Goal: Transaction & Acquisition: Purchase product/service

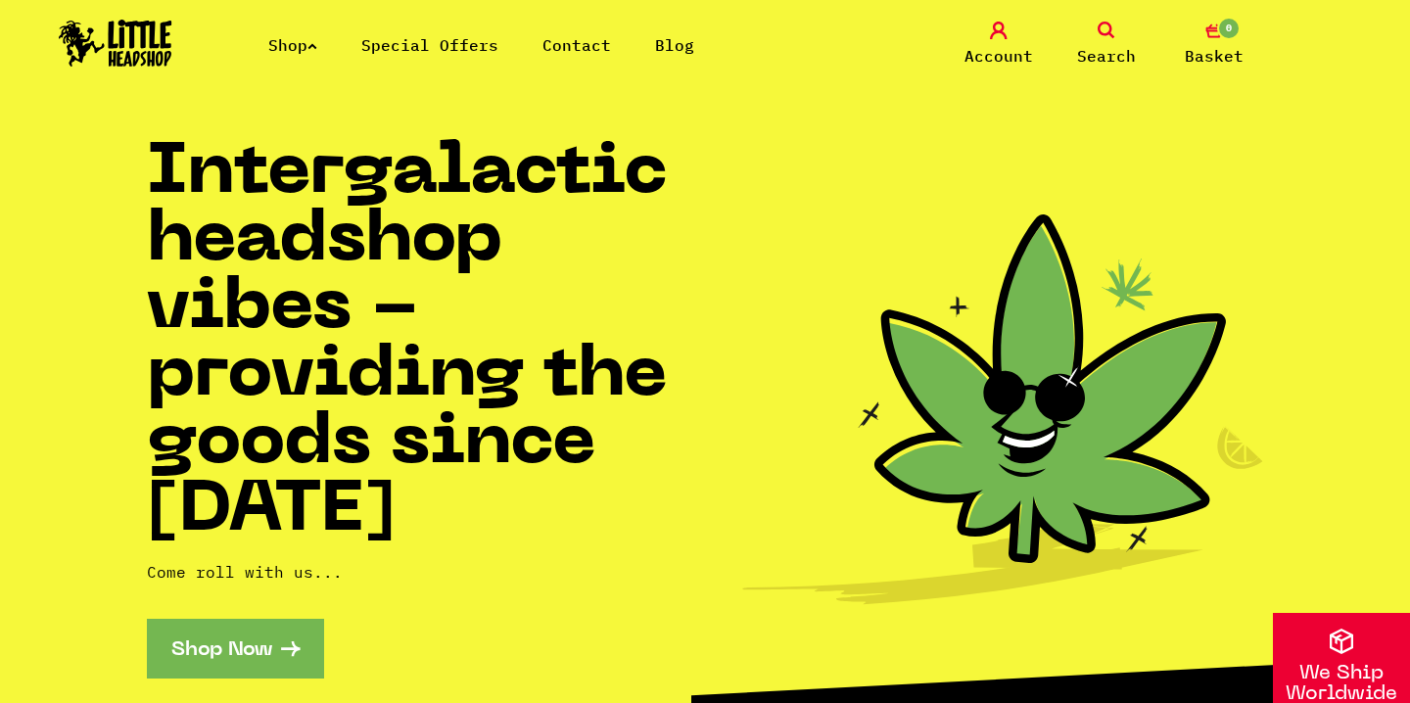
click at [317, 47] on icon at bounding box center [312, 46] width 10 height 8
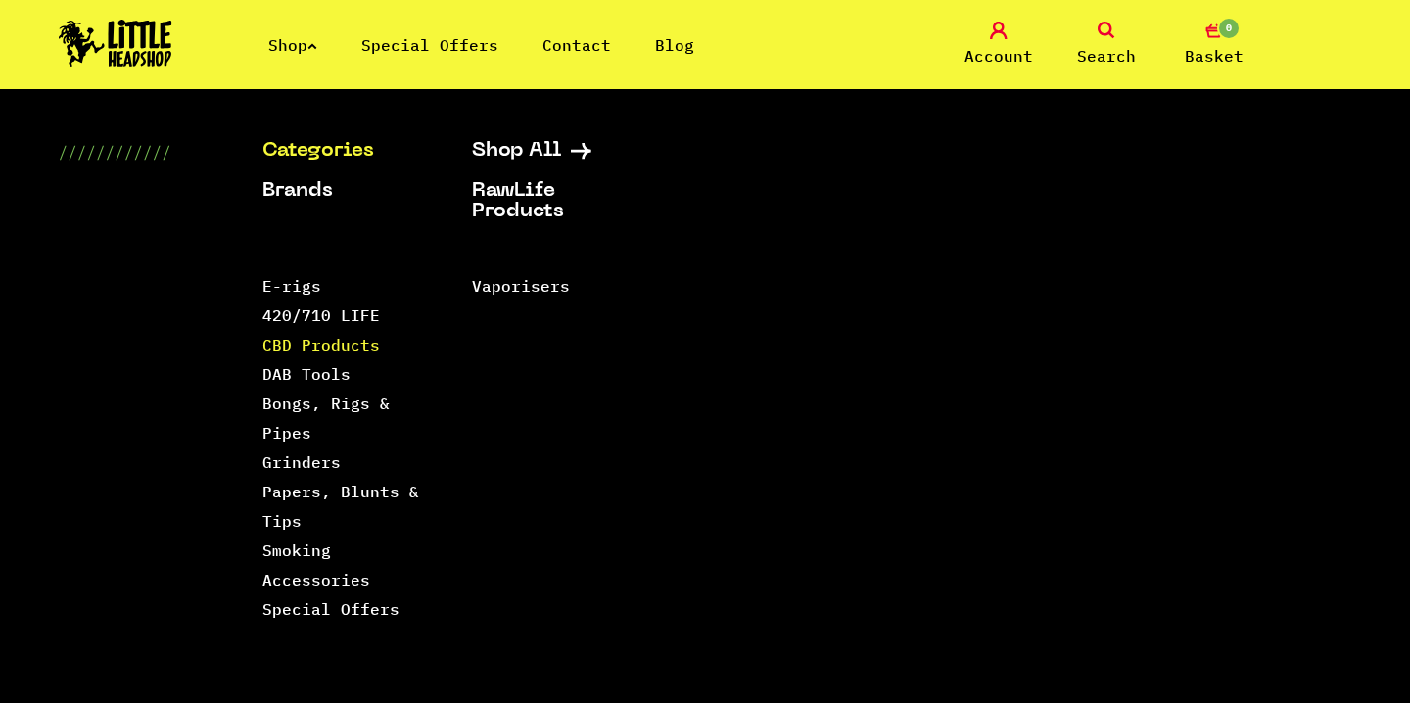
click at [305, 343] on link "CBD Products" at bounding box center [320, 345] width 117 height 20
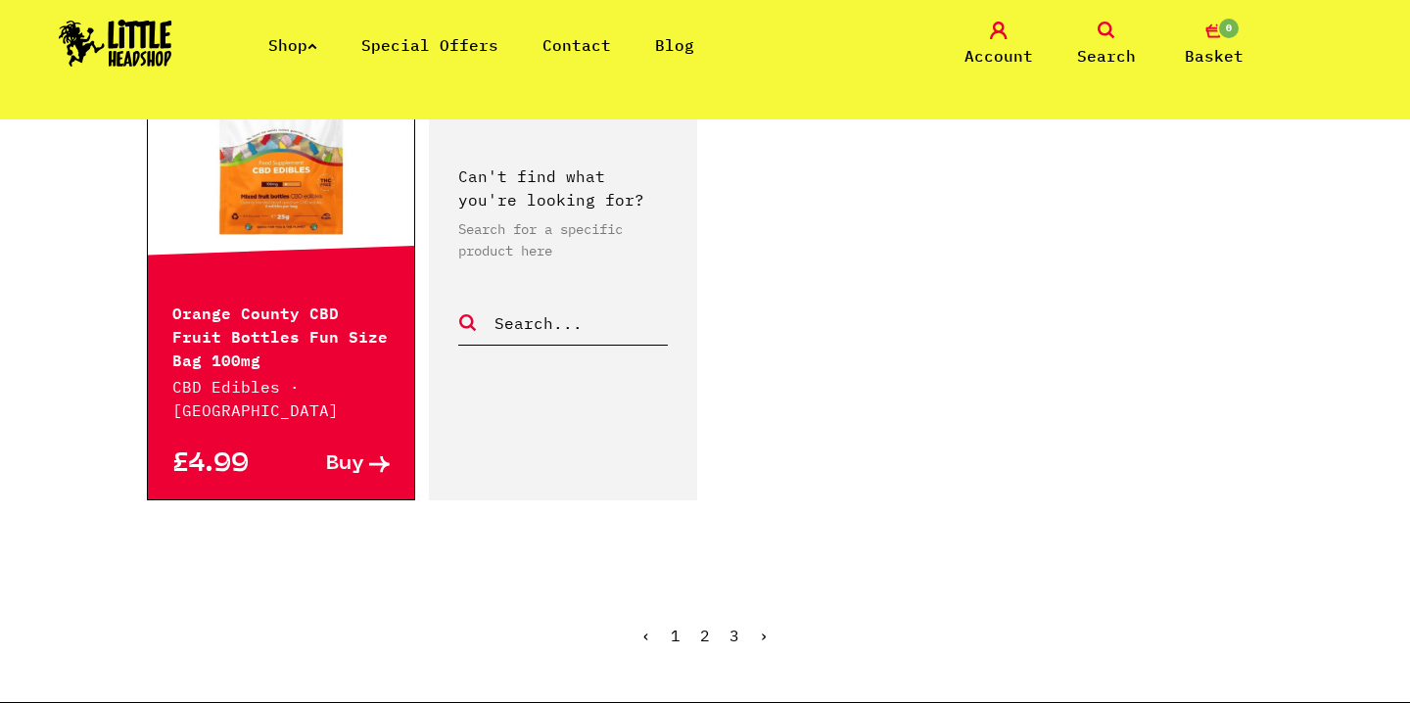
scroll to position [3314, 0]
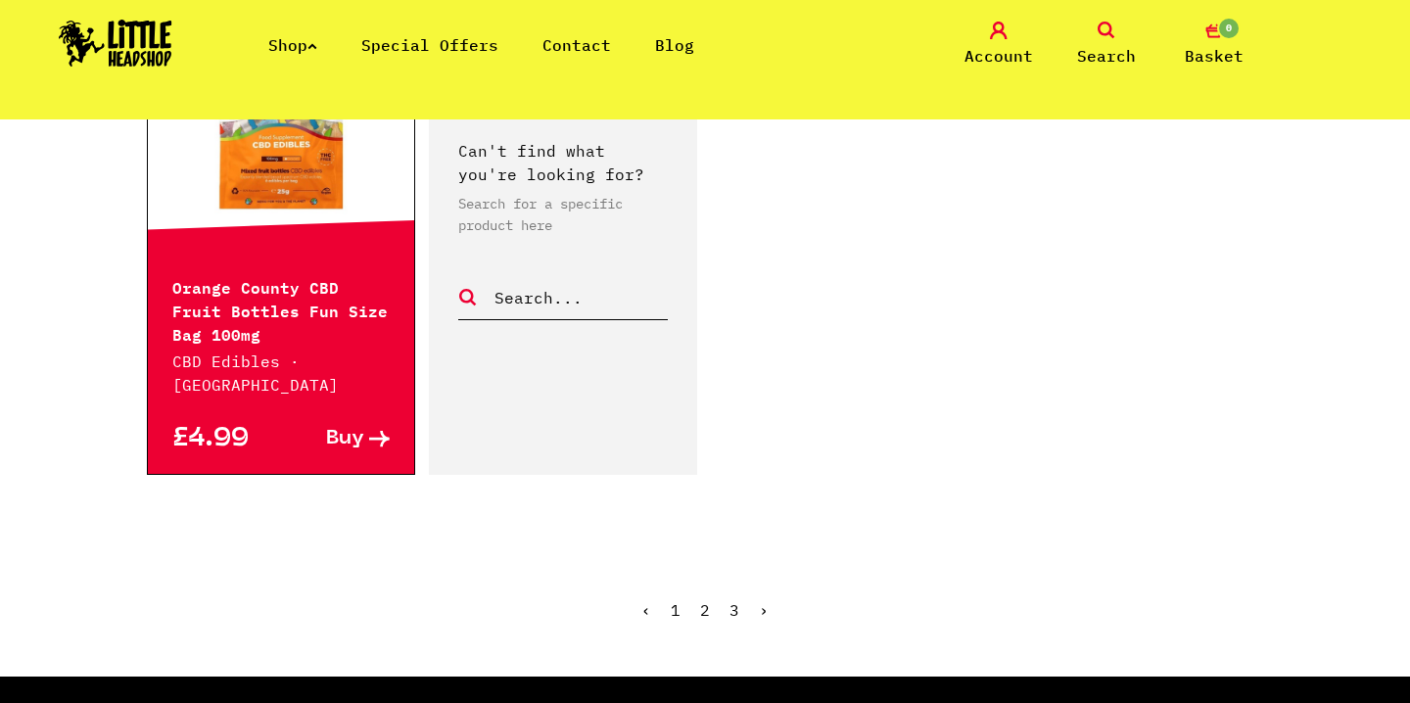
click at [706, 600] on link "2" at bounding box center [705, 610] width 10 height 20
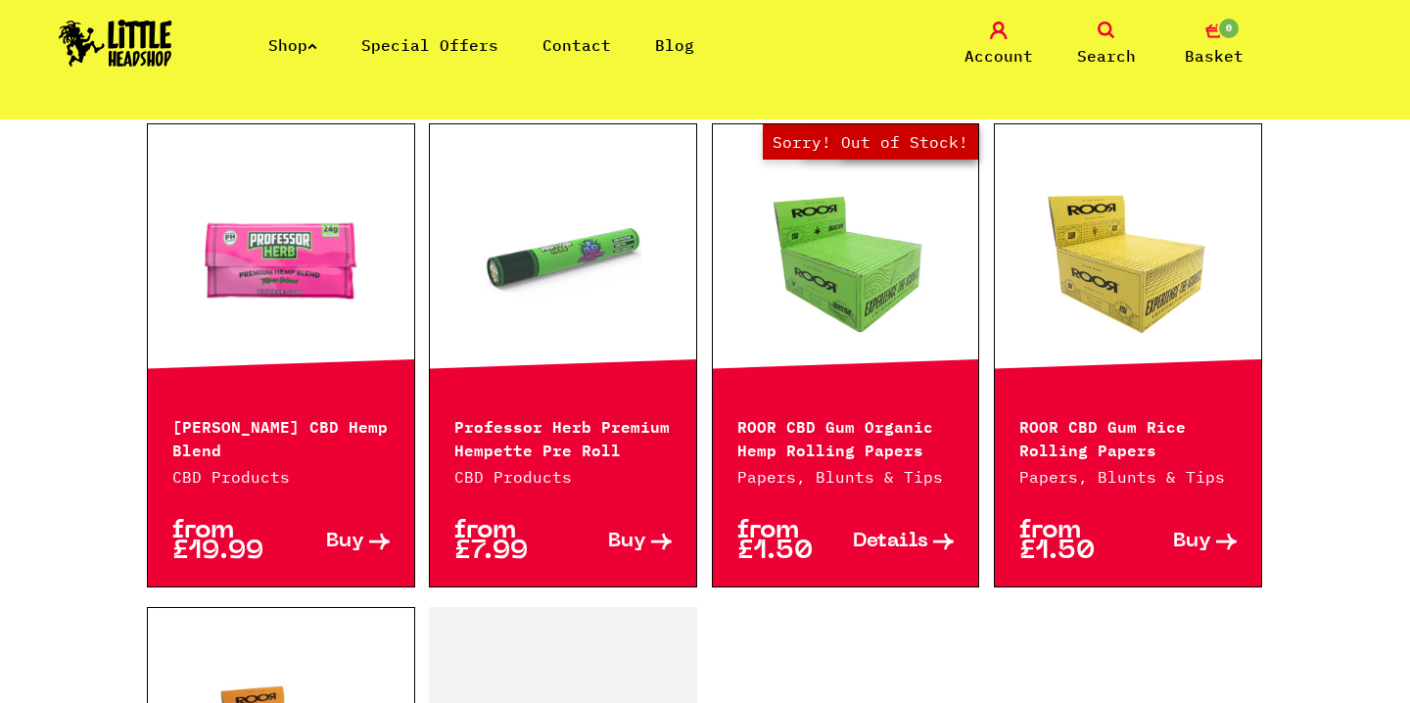
scroll to position [2774, 0]
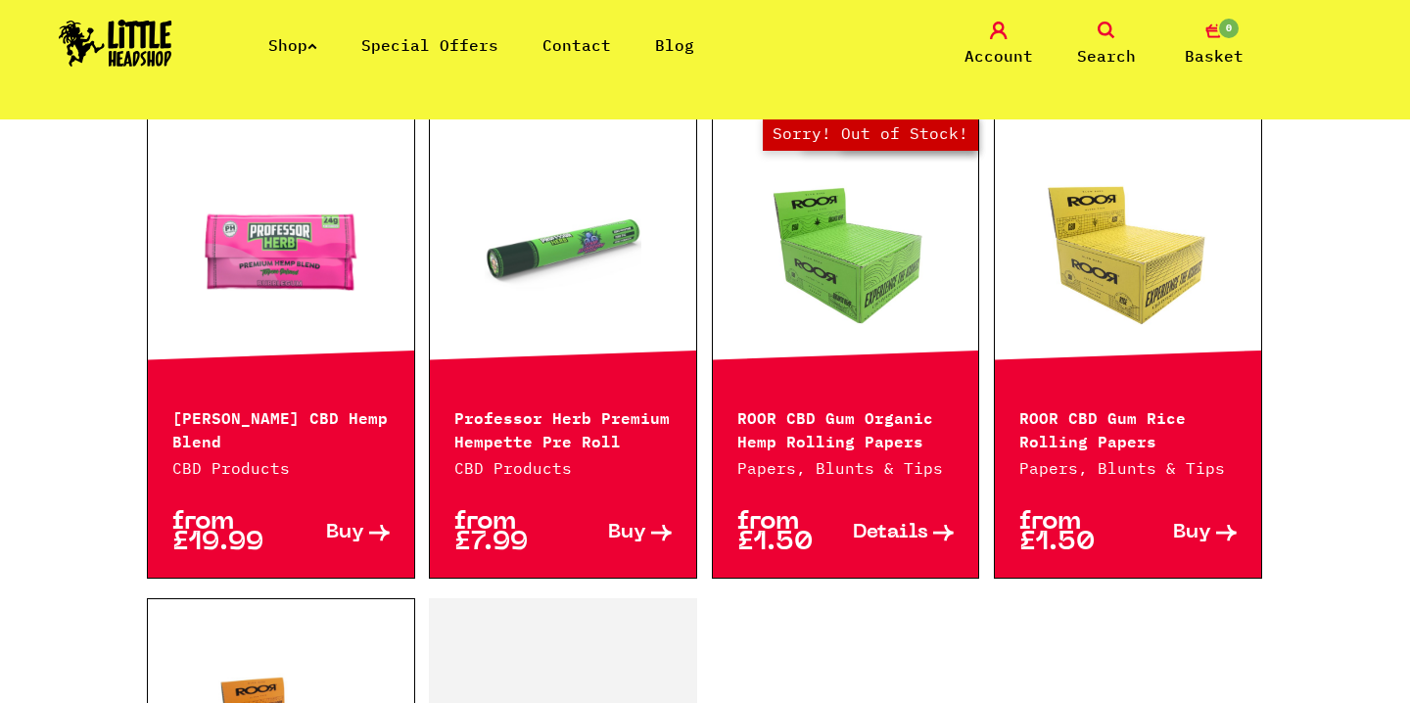
click at [365, 519] on link "Buy" at bounding box center [335, 532] width 109 height 41
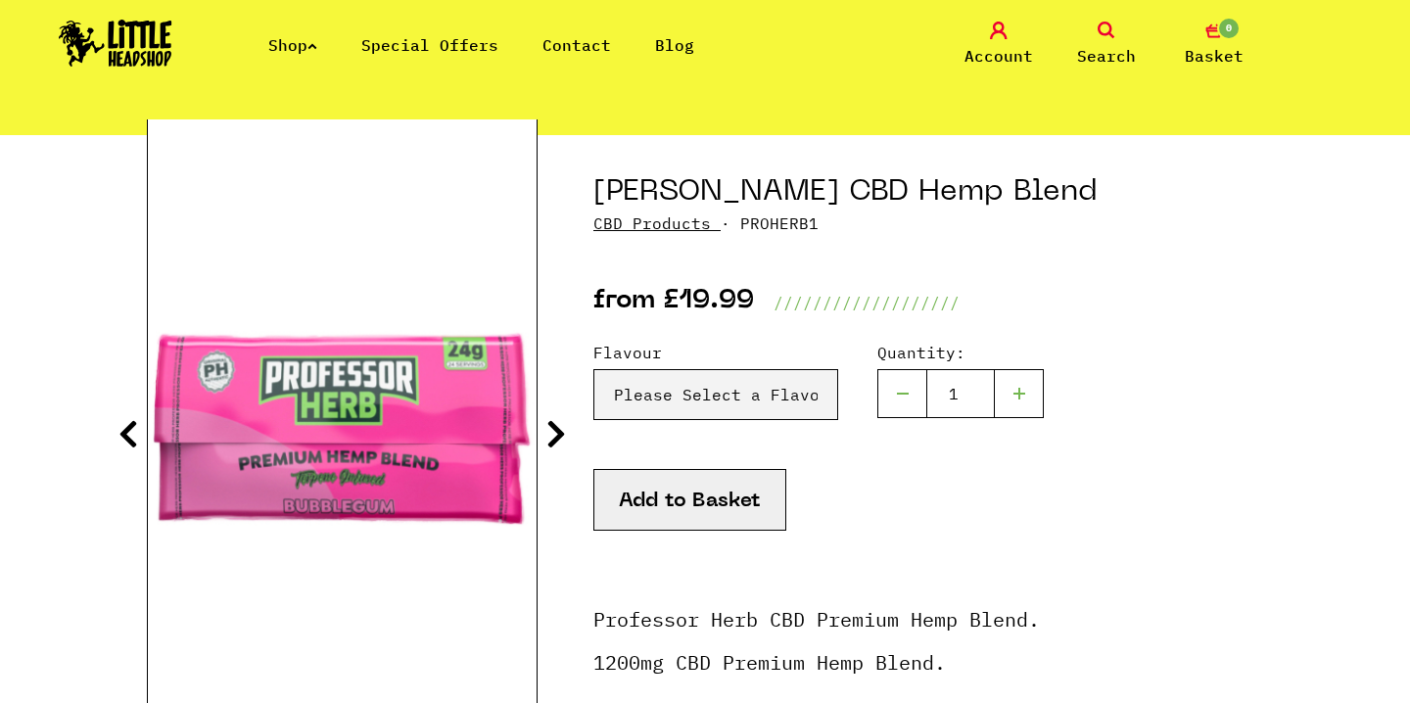
scroll to position [20, 0]
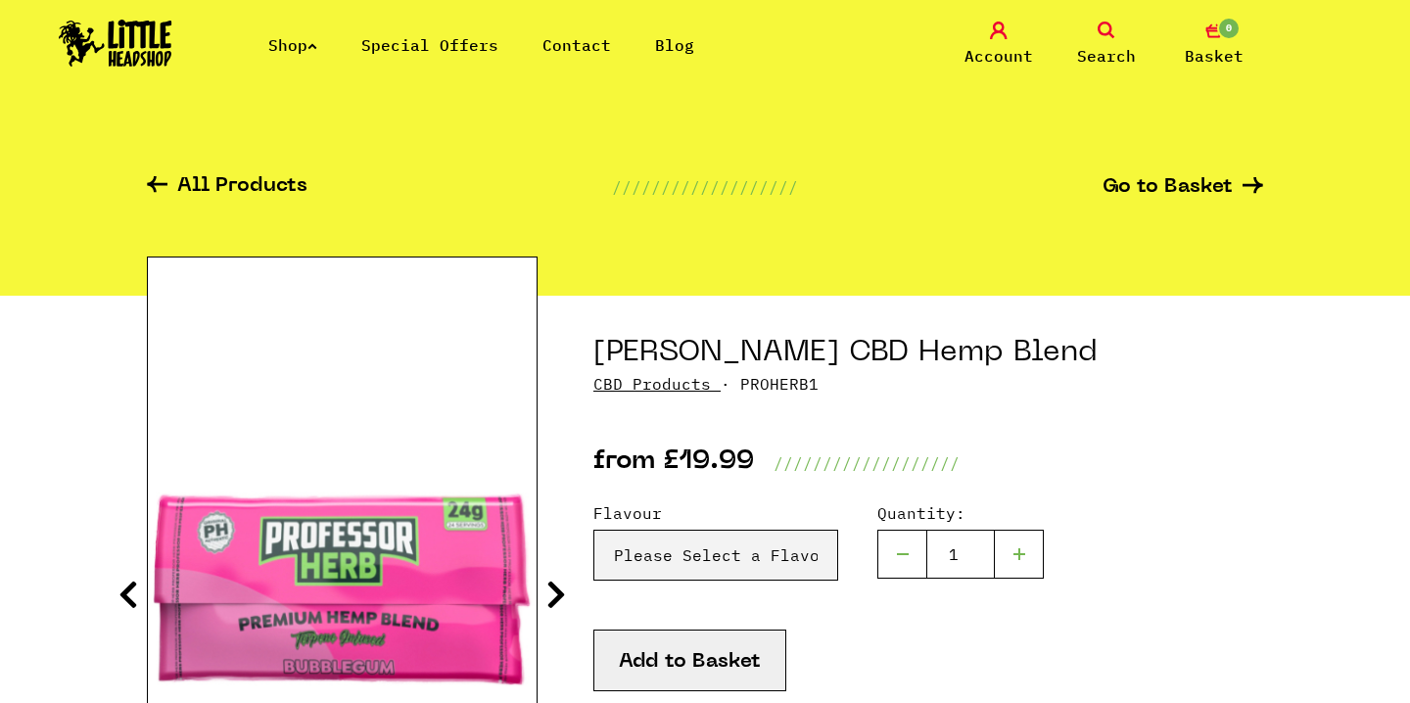
click at [297, 41] on link "Shop" at bounding box center [292, 45] width 49 height 20
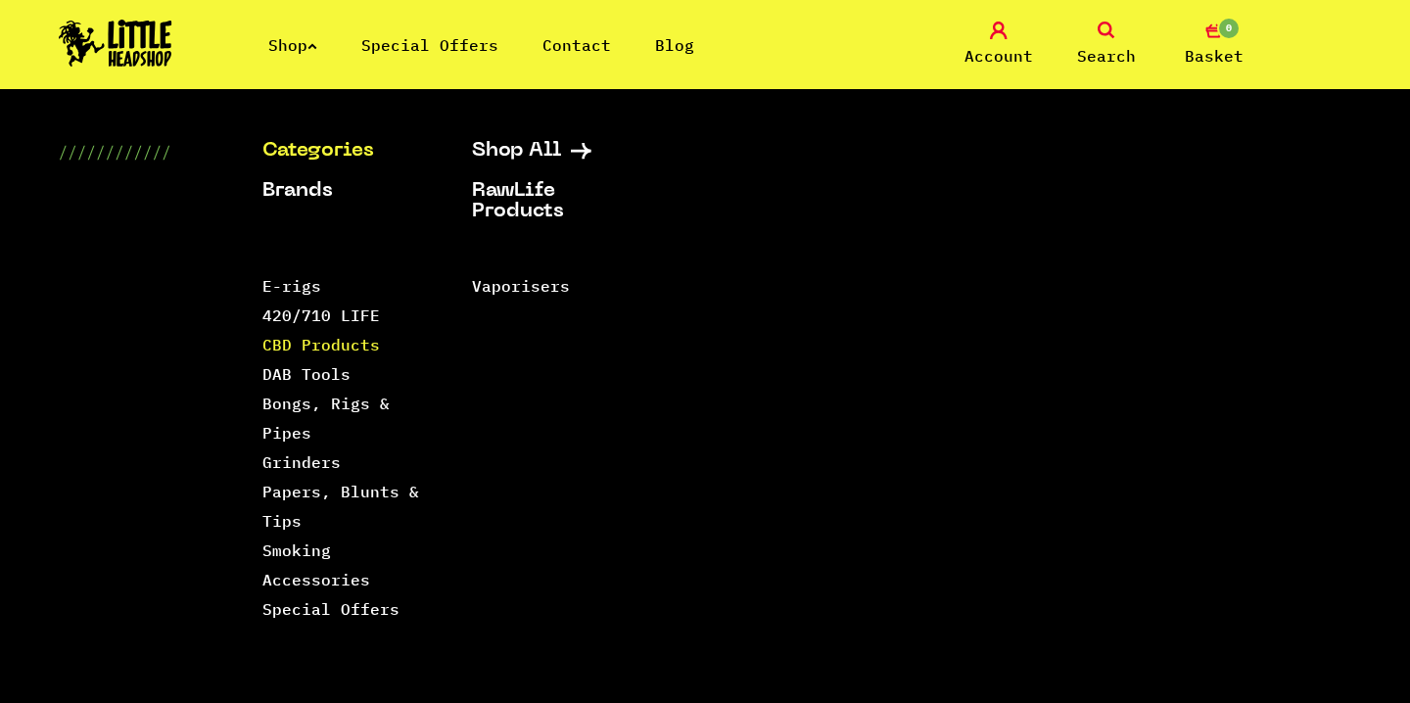
click at [337, 348] on link "CBD Products" at bounding box center [320, 345] width 117 height 20
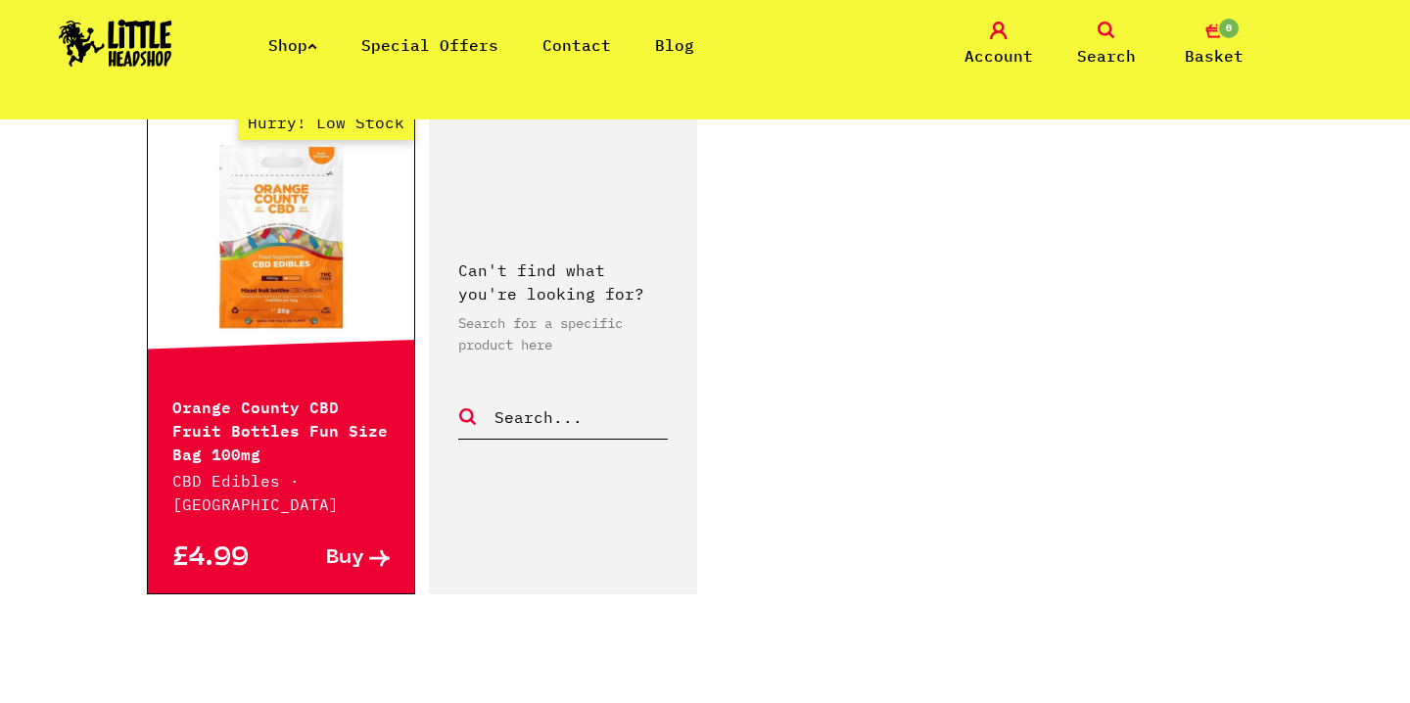
scroll to position [3219, 0]
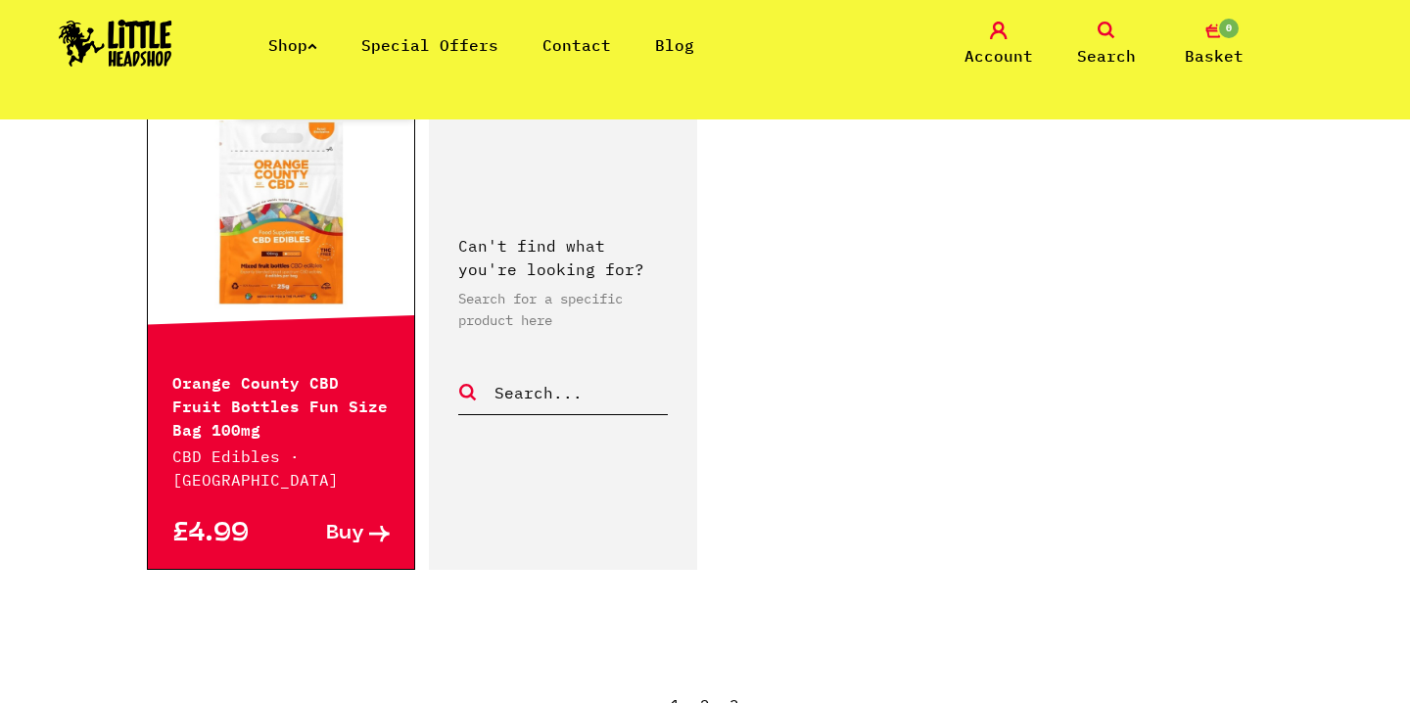
click at [707, 695] on link "2" at bounding box center [705, 705] width 10 height 20
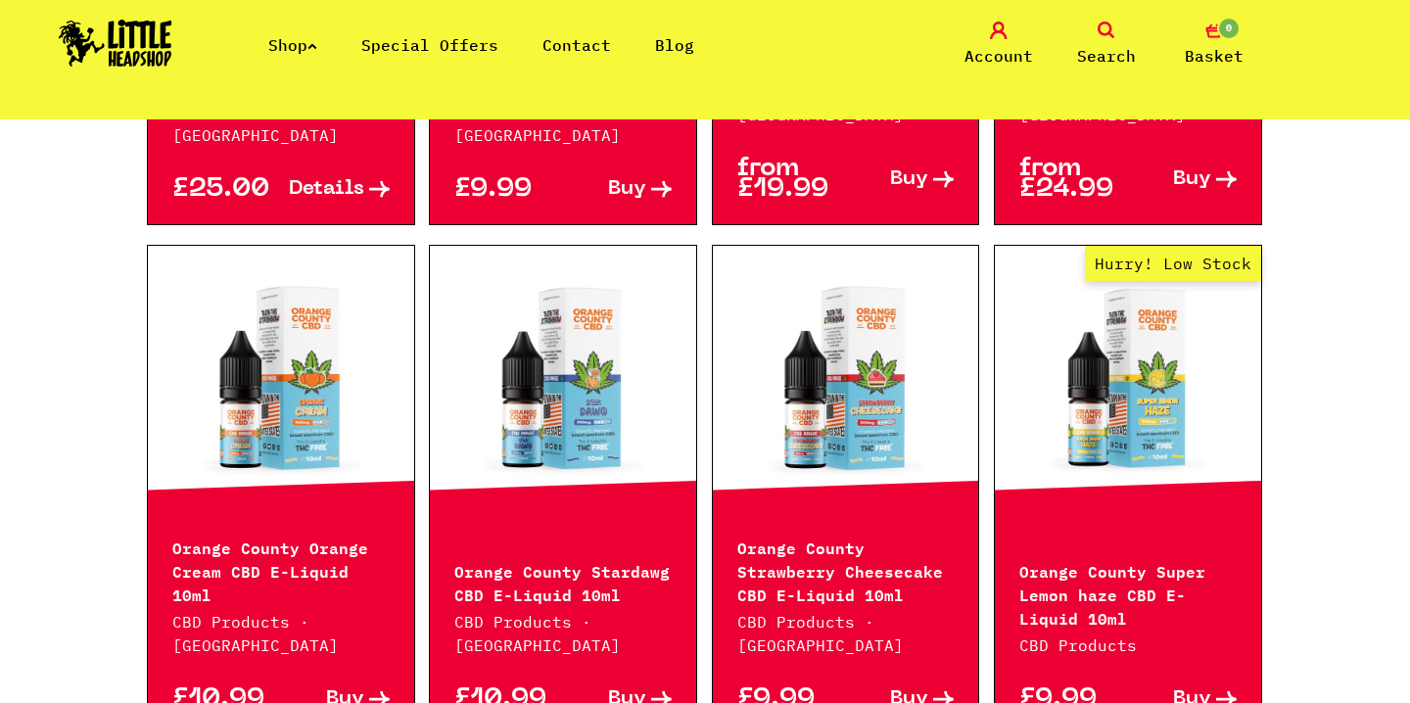
scroll to position [2227, 0]
